Goal: Transaction & Acquisition: Purchase product/service

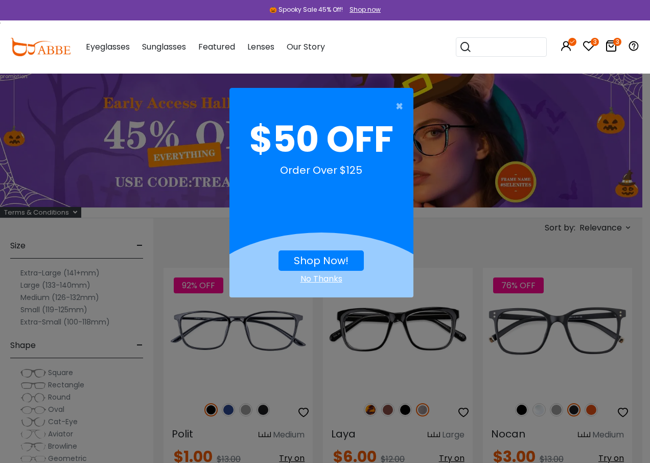
click at [609, 46] on icon at bounding box center [611, 46] width 12 height 12
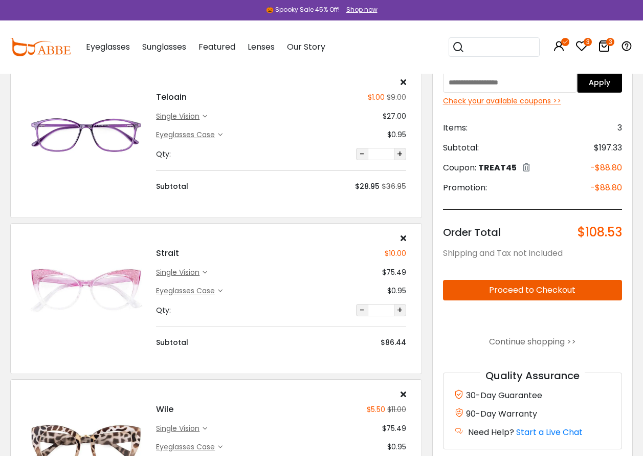
scroll to position [51, 0]
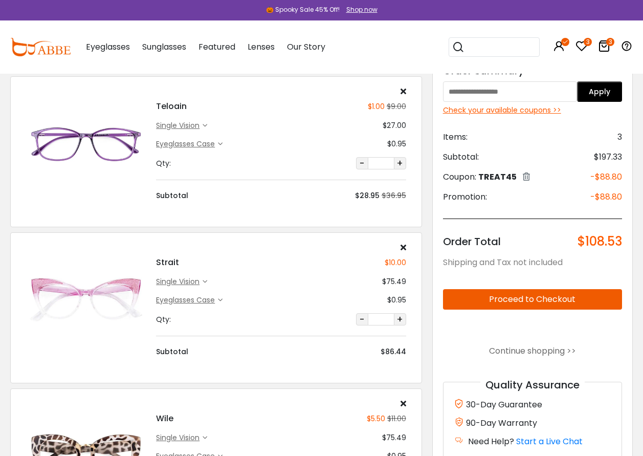
click at [194, 126] on div "single vision" at bounding box center [179, 125] width 47 height 11
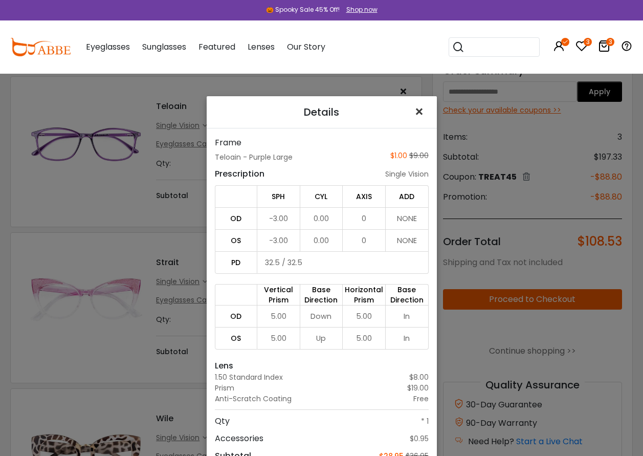
click at [414, 114] on span "×" at bounding box center [421, 112] width 15 height 22
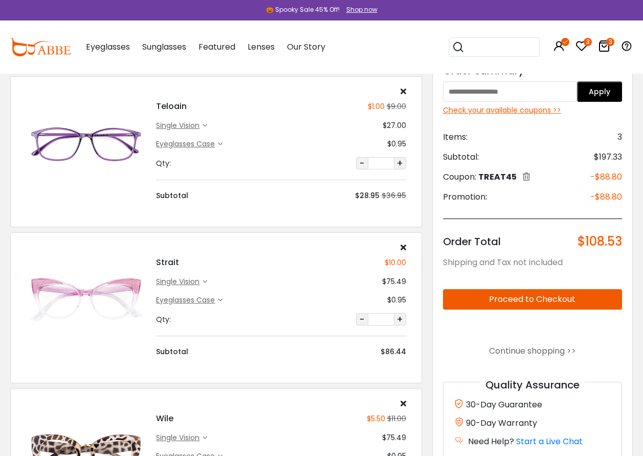
click at [193, 278] on div "single vision" at bounding box center [179, 281] width 47 height 11
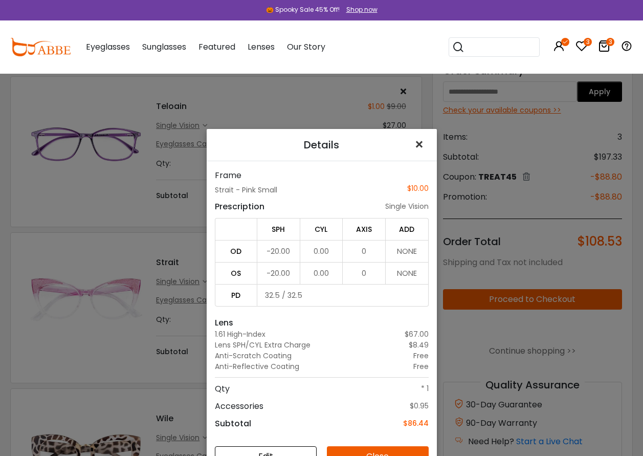
click at [415, 145] on span "×" at bounding box center [421, 144] width 15 height 22
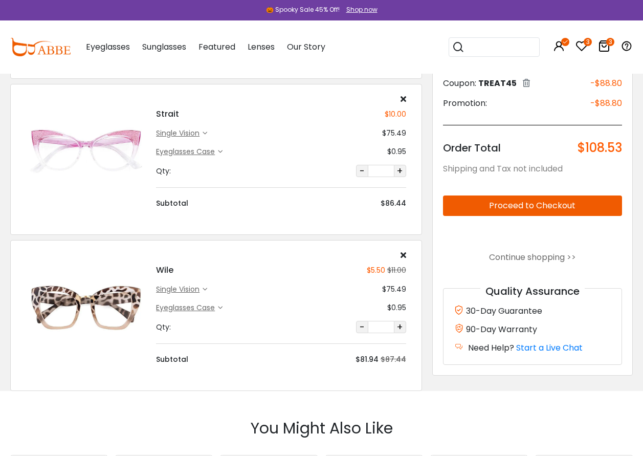
scroll to position [205, 0]
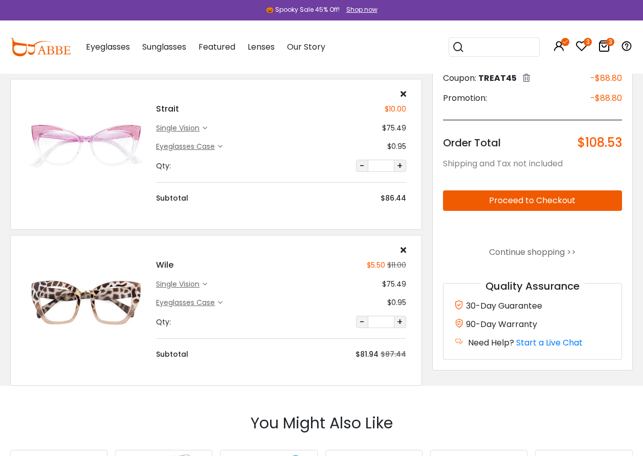
click at [90, 295] on img at bounding box center [86, 303] width 120 height 60
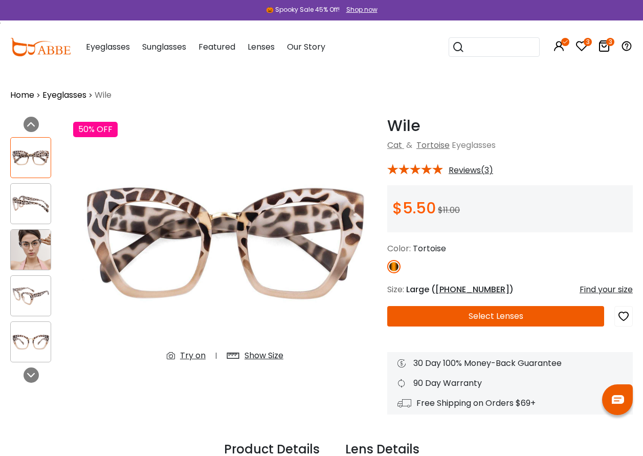
click at [472, 319] on button "Select Lenses" at bounding box center [495, 316] width 217 height 20
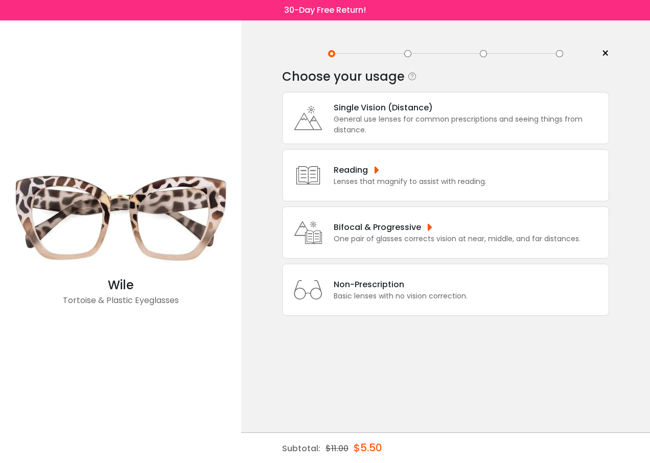
click at [372, 107] on div "Single Vision (Distance)" at bounding box center [469, 107] width 270 height 13
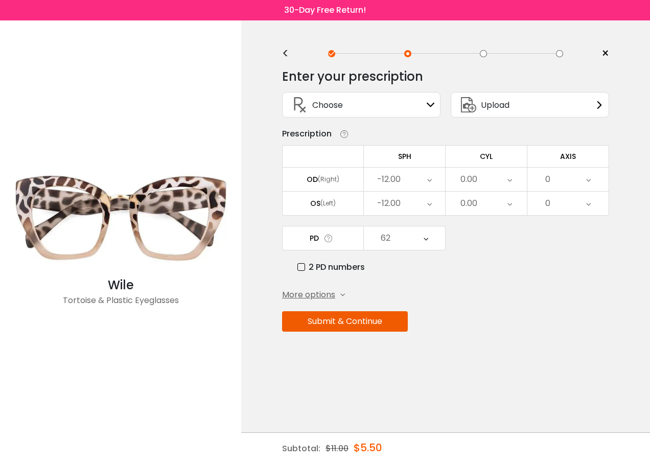
click at [432, 179] on icon at bounding box center [429, 180] width 5 height 24
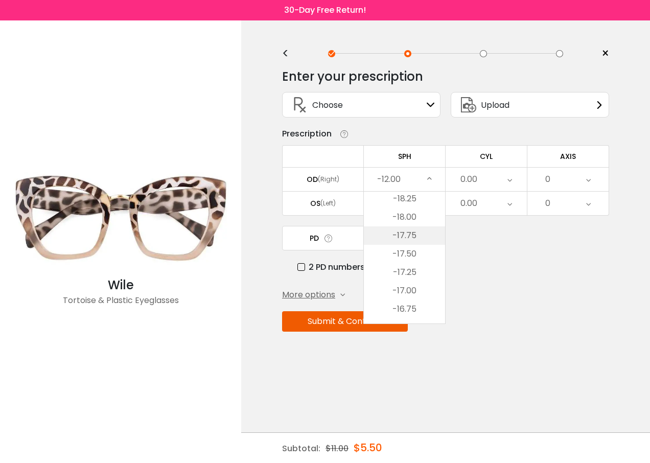
scroll to position [11, 0]
click at [403, 226] on li "-19.50" at bounding box center [404, 226] width 81 height 18
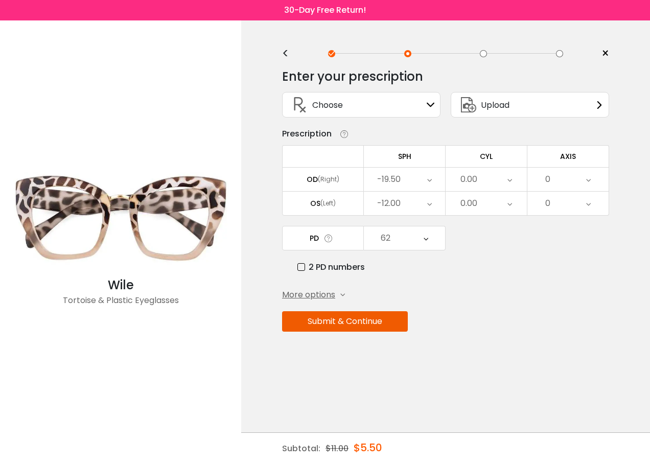
click at [430, 200] on icon at bounding box center [429, 204] width 5 height 24
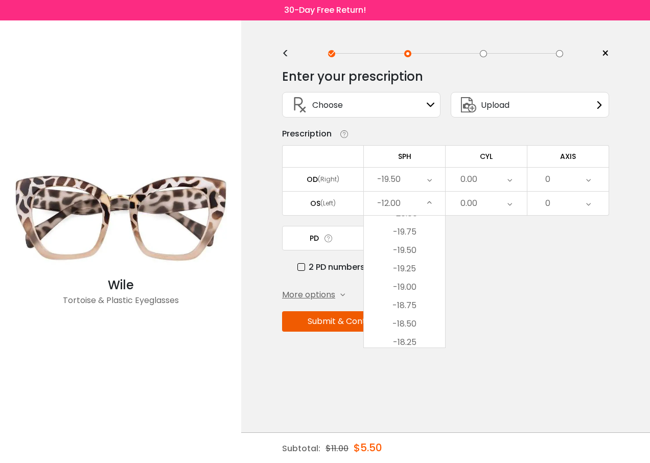
click at [407, 252] on li "-19.50" at bounding box center [404, 250] width 81 height 18
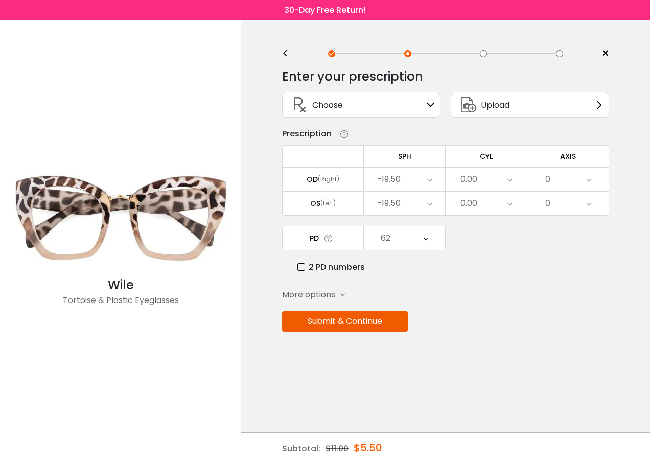
click at [346, 325] on button "Submit & Continue" at bounding box center [345, 321] width 126 height 20
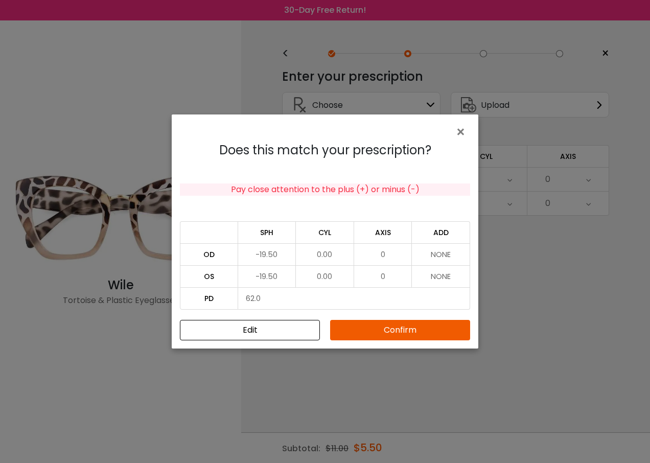
click at [392, 329] on button "Confirm" at bounding box center [400, 330] width 140 height 20
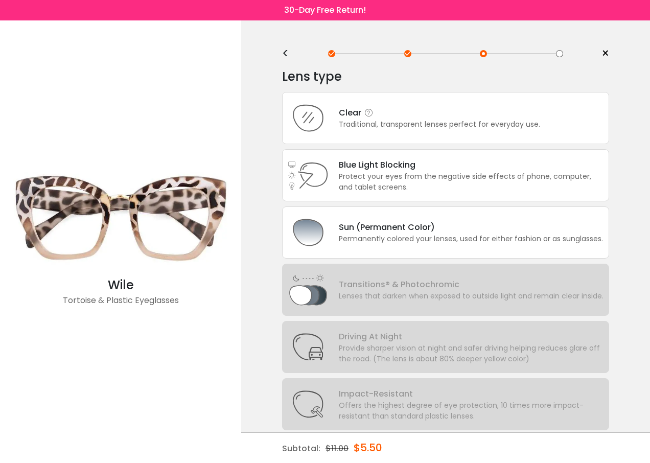
click at [363, 118] on div "Clear" at bounding box center [439, 112] width 201 height 13
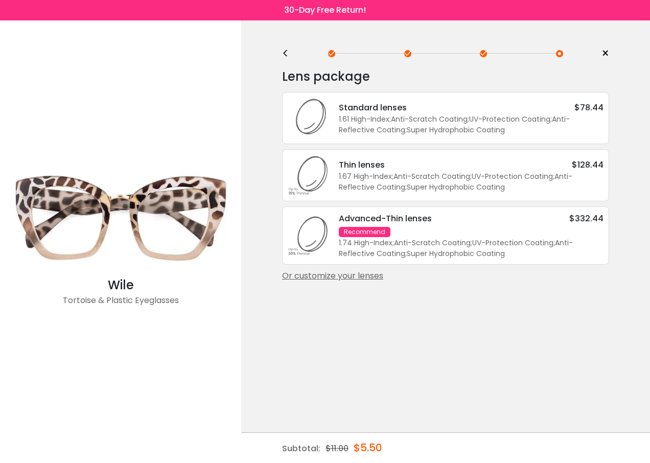
click at [328, 276] on div "Or customize your lenses" at bounding box center [445, 276] width 327 height 12
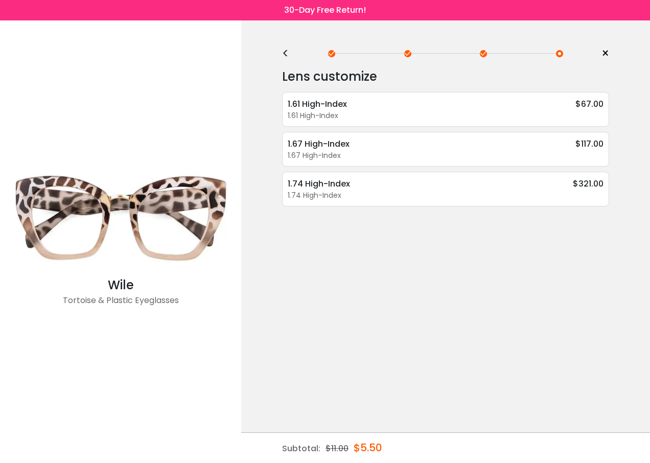
click at [287, 51] on div "<" at bounding box center [289, 54] width 15 height 8
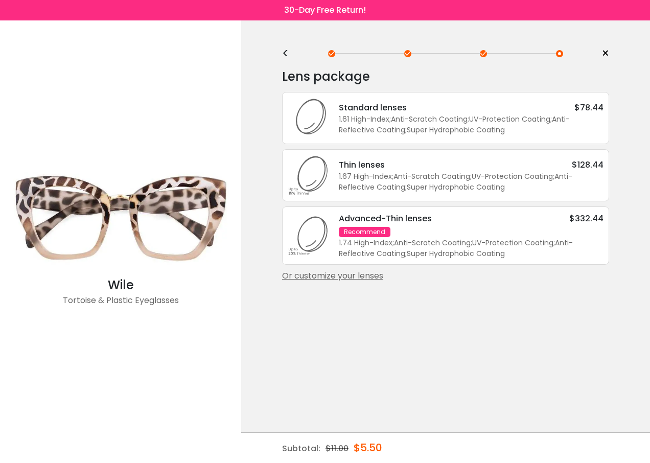
click at [287, 51] on div "<" at bounding box center [289, 54] width 15 height 8
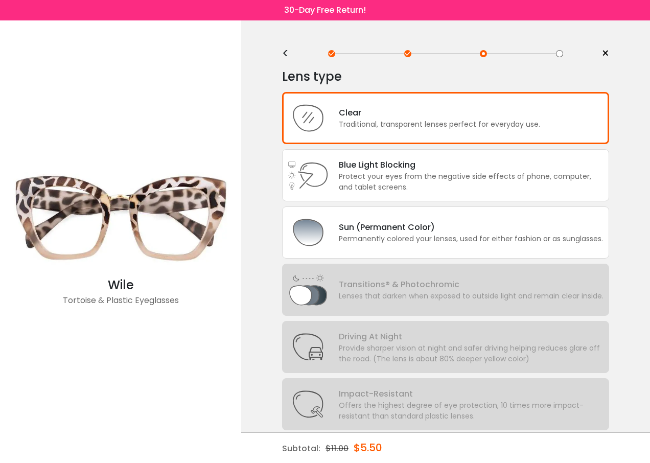
click at [287, 51] on div "<" at bounding box center [289, 54] width 15 height 8
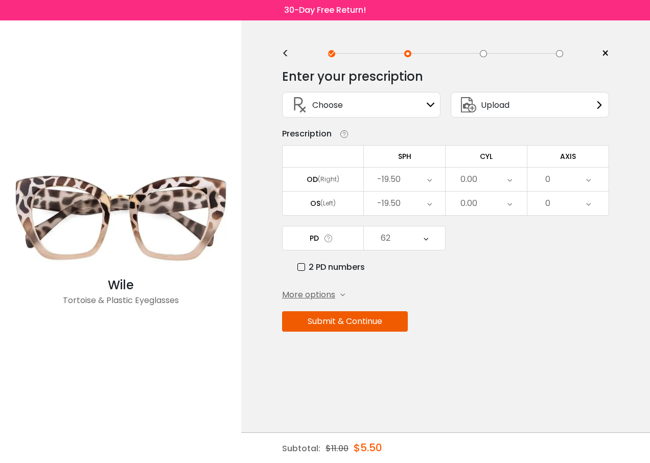
click at [287, 51] on div "<" at bounding box center [289, 54] width 15 height 8
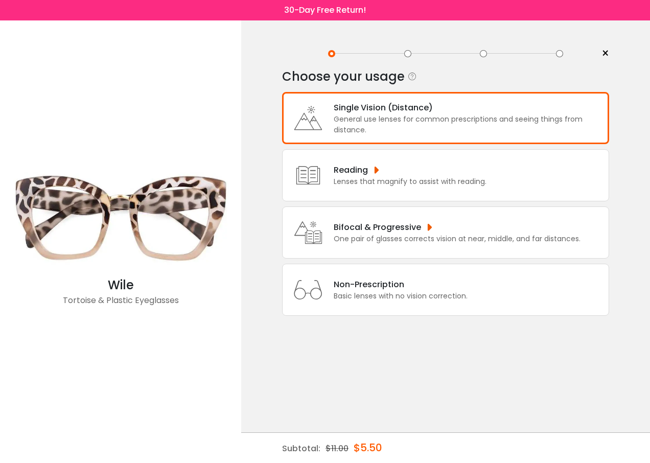
click at [376, 229] on div "Bifocal & Progressive" at bounding box center [457, 227] width 247 height 13
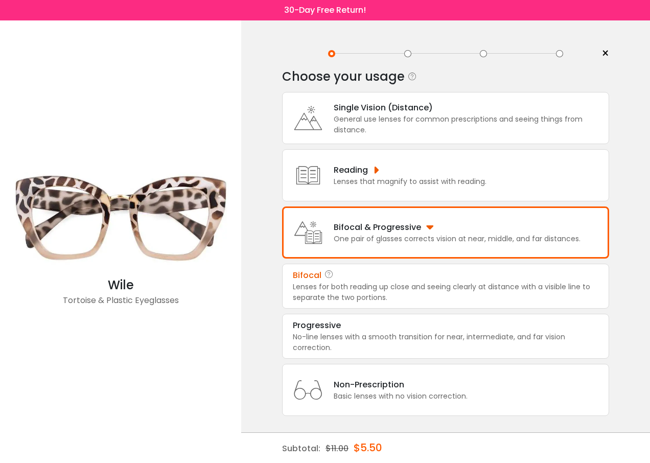
click at [306, 280] on div "Bifocal" at bounding box center [307, 275] width 29 height 12
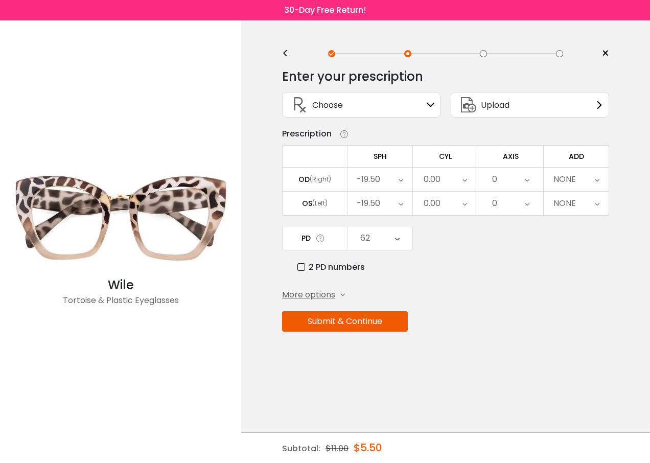
click at [399, 182] on icon at bounding box center [401, 180] width 5 height 24
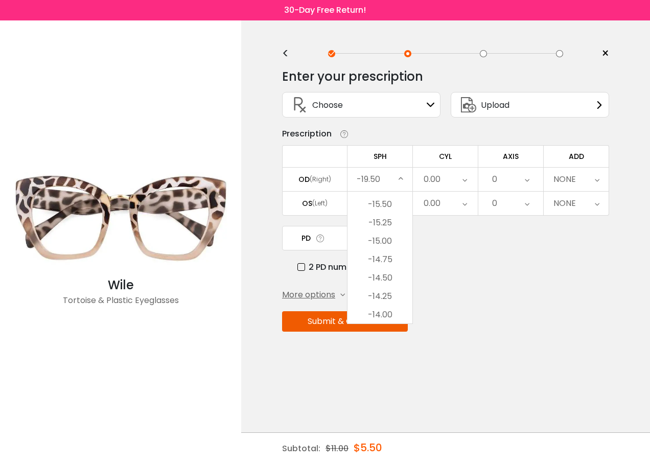
scroll to position [358, 0]
